Goal: Task Accomplishment & Management: Manage account settings

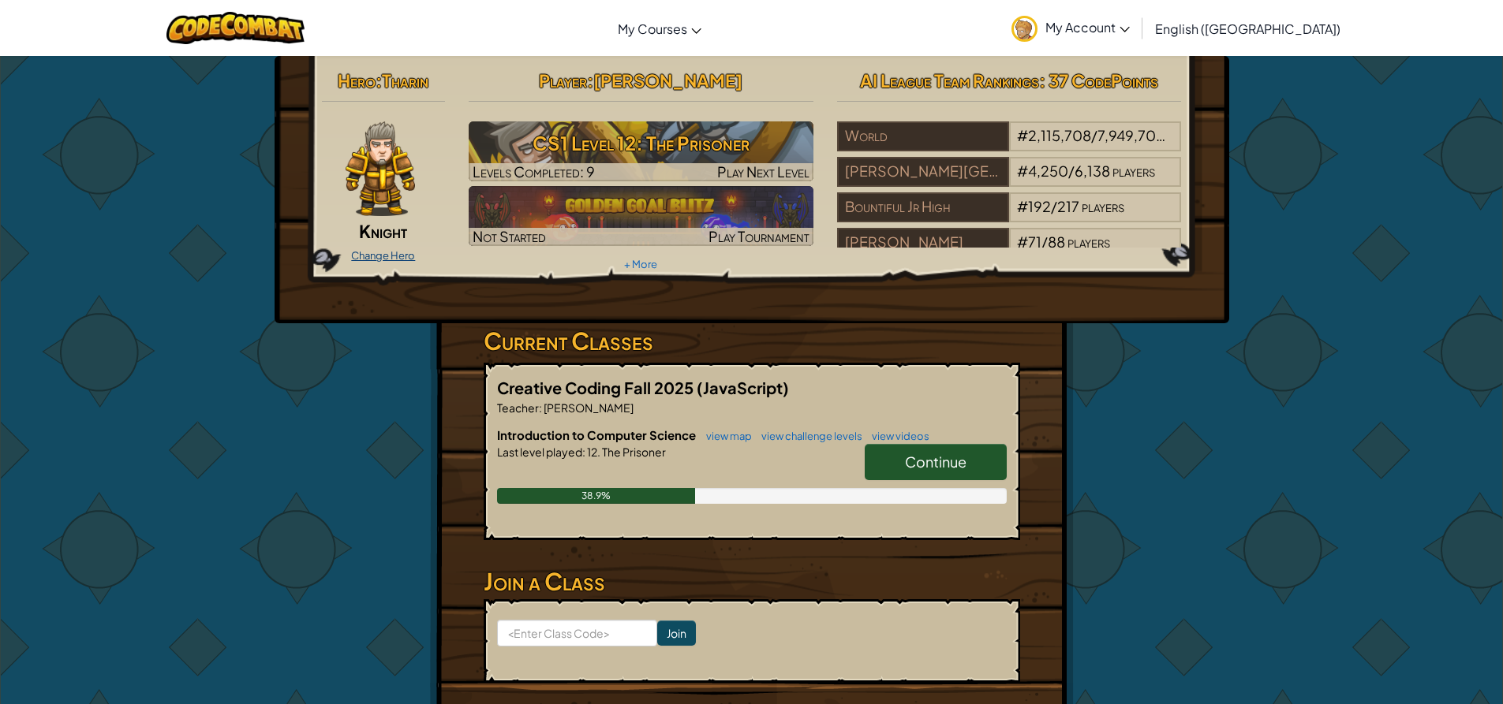
click at [392, 254] on link "Change Hero" at bounding box center [383, 255] width 64 height 13
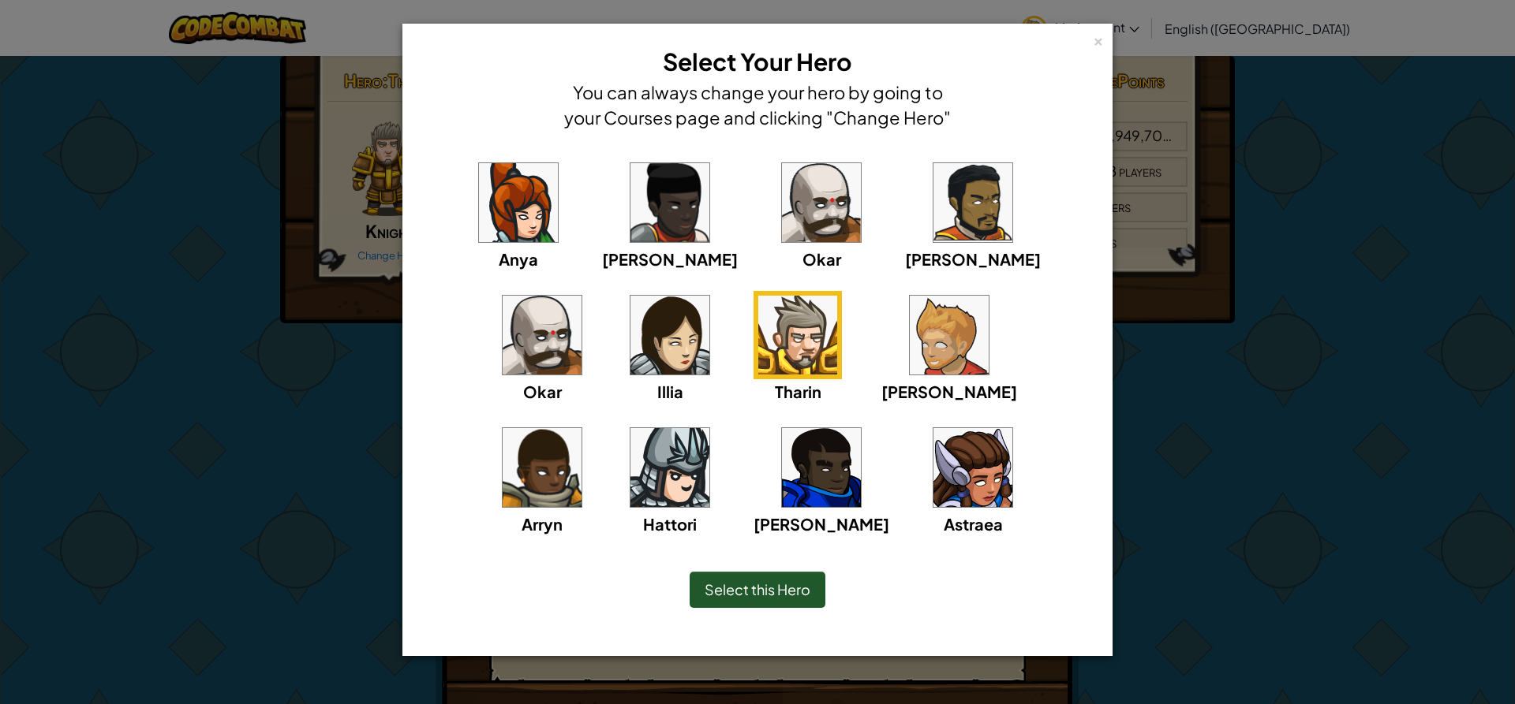
click at [910, 364] on img at bounding box center [949, 335] width 79 height 79
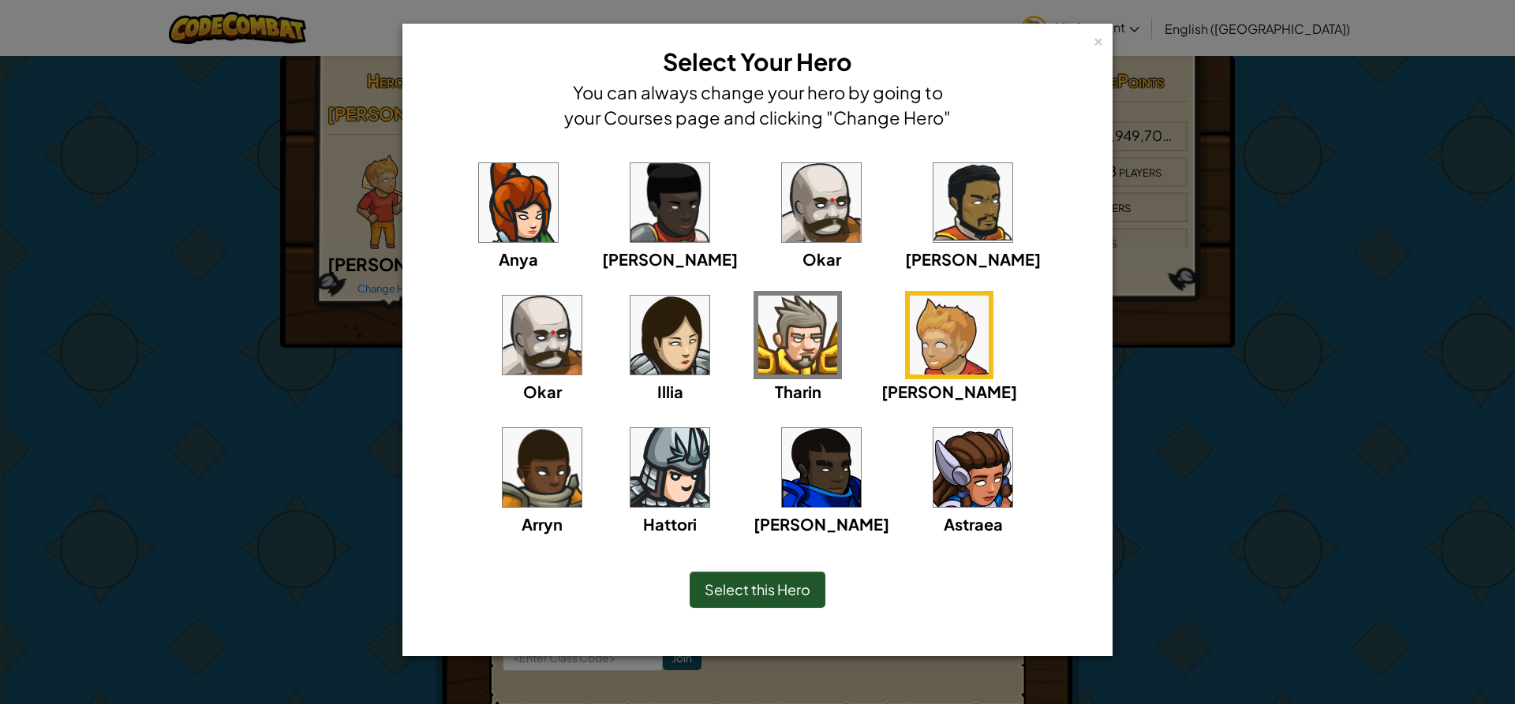
click at [782, 582] on span "Select this Hero" at bounding box center [757, 590] width 106 height 18
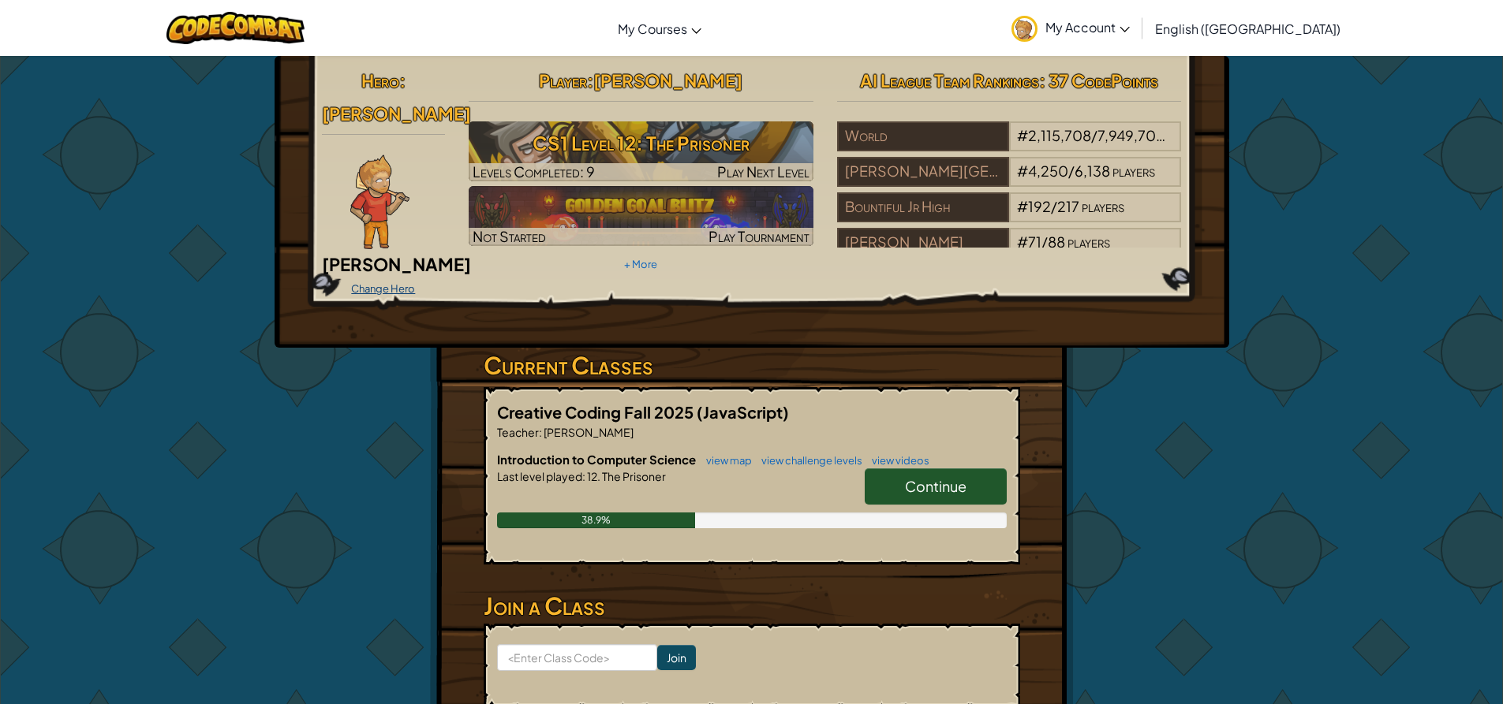
click at [402, 282] on link "Change Hero" at bounding box center [383, 288] width 64 height 13
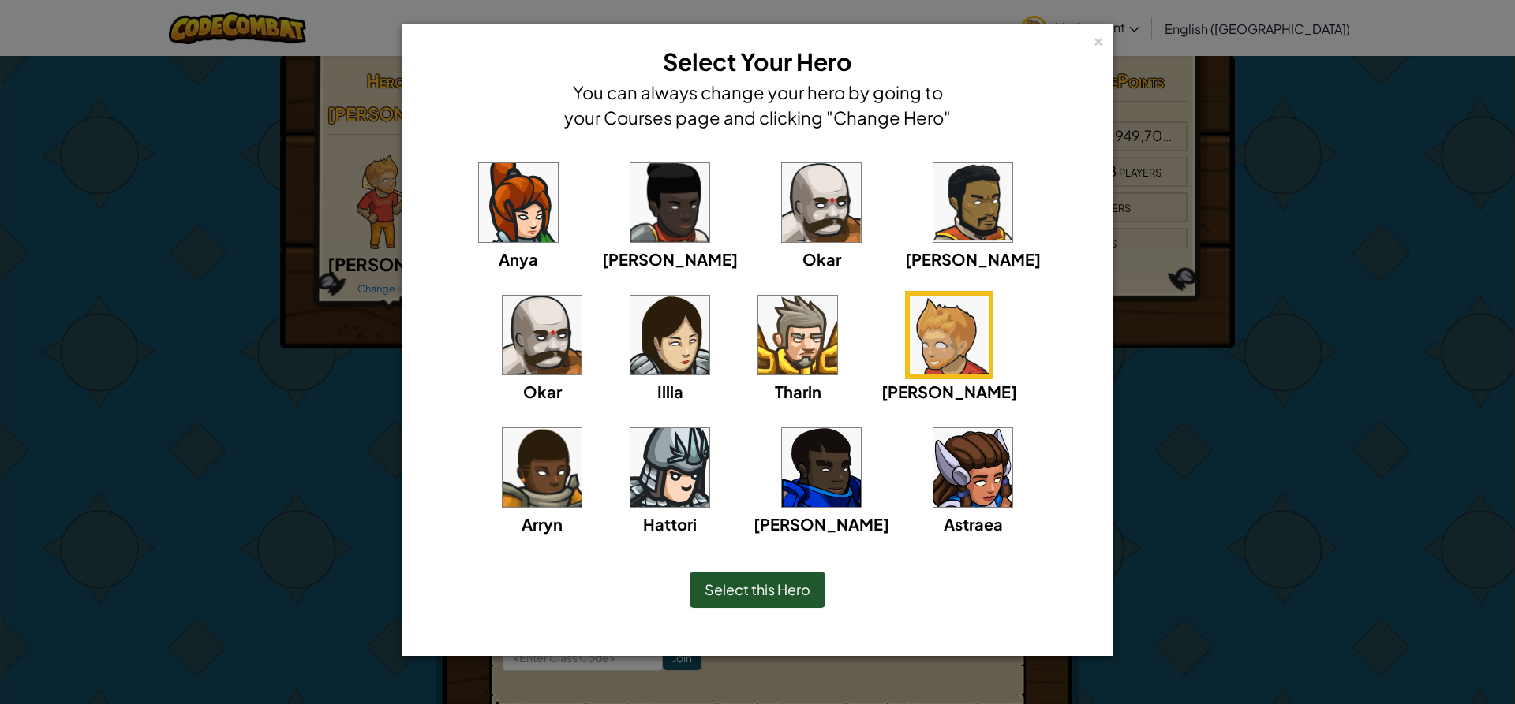
click at [758, 349] on img at bounding box center [797, 335] width 79 height 79
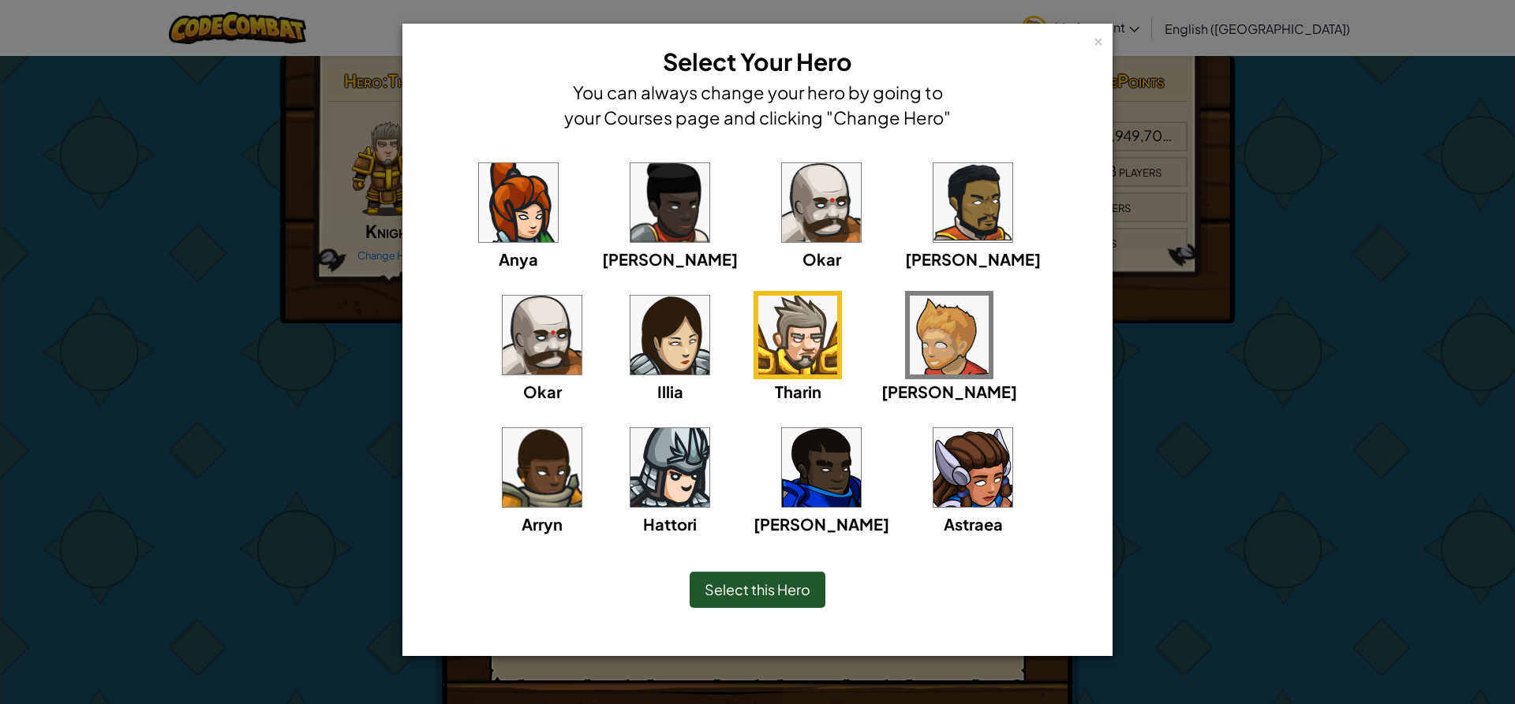
click at [713, 590] on span "Select this Hero" at bounding box center [757, 590] width 106 height 18
